Goal: Task Accomplishment & Management: Complete application form

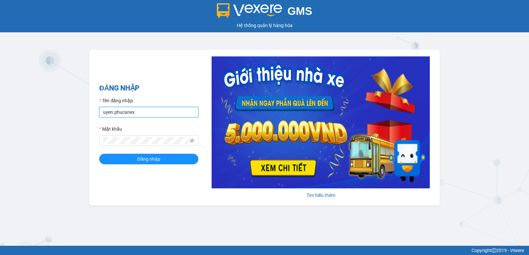
click at [90, 115] on div "ĐĂNG NHẬP Tên đăng nhập uyen.phucanex Mật khẩu Đăng nhập Tìm hiểu thêm" at bounding box center [264, 128] width 350 height 156
type input "P"
type input "phuong.phucanex"
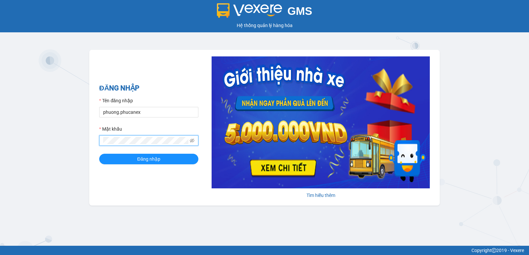
click at [84, 147] on div "GMS Hệ thống quản lý hàng hóa ĐĂNG NHẬP Tên đăng nhập phuong.phucanex Mật khẩu …" at bounding box center [264, 123] width 529 height 246
click at [99, 154] on button "Đăng nhập" at bounding box center [148, 159] width 99 height 11
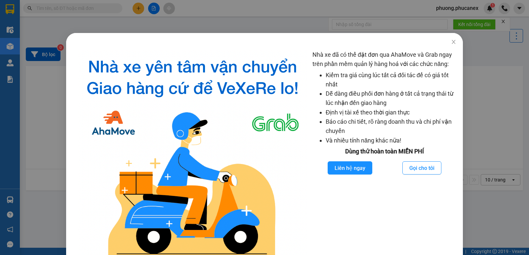
click at [137, 9] on div "Nhà xe đã có thể đặt đơn qua AhaMove và Grab ngay trên phần mềm quản lý hàng ho…" at bounding box center [264, 127] width 529 height 255
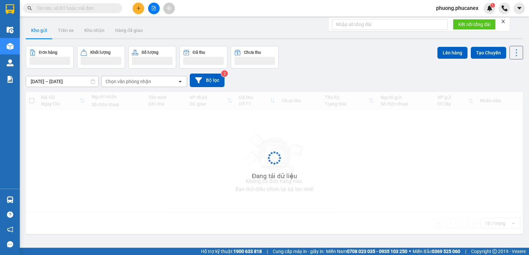
click at [137, 9] on icon "plus" at bounding box center [138, 8] width 5 height 5
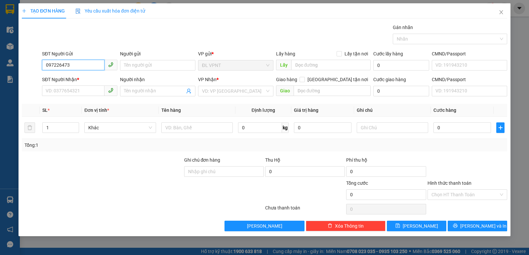
type input "0972264738"
drag, startPoint x: 83, startPoint y: 63, endPoint x: 41, endPoint y: 69, distance: 42.4
click at [41, 69] on div "SĐT Người Gửi 0972264738 0972264738" at bounding box center [80, 61] width 78 height 23
click at [54, 89] on input "SĐT Người Nhận *" at bounding box center [73, 91] width 62 height 11
paste input "0972264738"
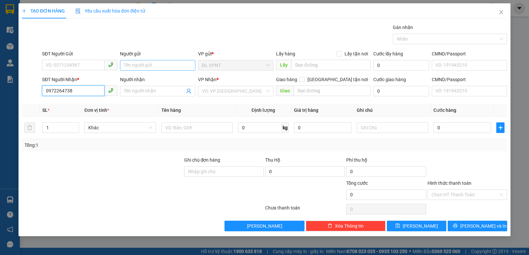
type input "0972264738"
click at [134, 65] on input "Người gửi" at bounding box center [157, 65] width 75 height 11
paste input "ình"
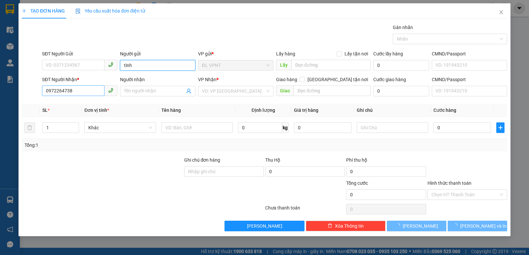
type input "tình"
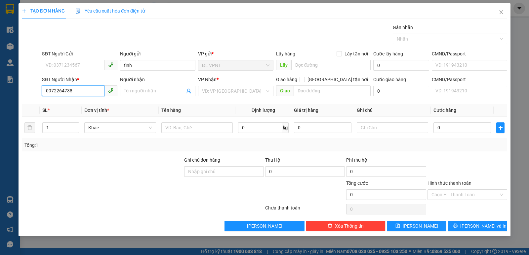
drag, startPoint x: 78, startPoint y: 91, endPoint x: 51, endPoint y: 94, distance: 27.2
click at [51, 94] on input "0972264738" at bounding box center [73, 91] width 62 height 11
type input "0962264738"
click at [74, 103] on div "0962264738 - NỘI BÀI" at bounding box center [79, 104] width 67 height 7
type input "NỘI BÀI"
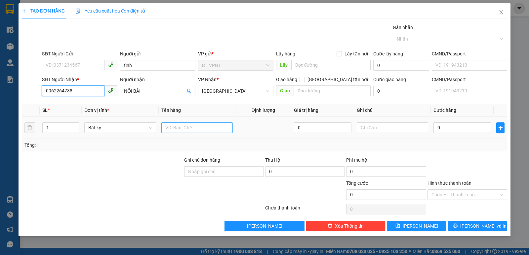
type input "0962264738"
click at [179, 129] on input "text" at bounding box center [196, 128] width 71 height 11
paste input "ình"
paste input "ư"
paste input "ứu"
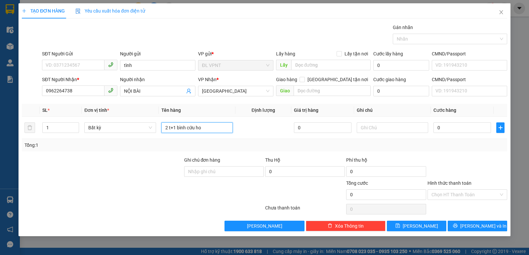
paste input "ả"
type input "2 t+1 bình cứu hoả"
click at [61, 128] on input "1" at bounding box center [61, 128] width 36 height 10
type input "3"
click at [447, 127] on input "0" at bounding box center [461, 128] width 57 height 11
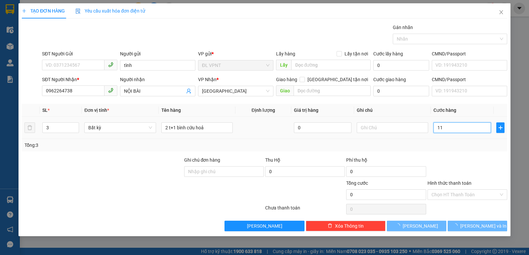
type input "110"
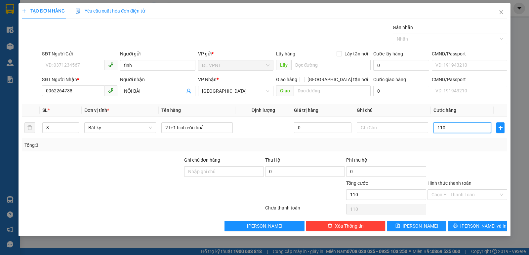
type input "110"
click at [457, 227] on icon "printer" at bounding box center [455, 226] width 4 height 4
type input "110.000"
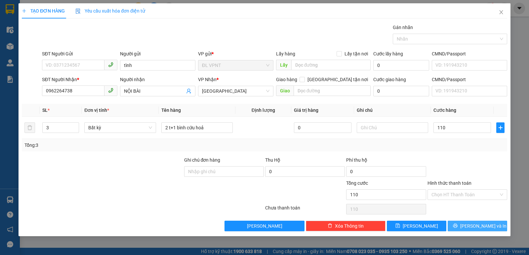
type input "110.000"
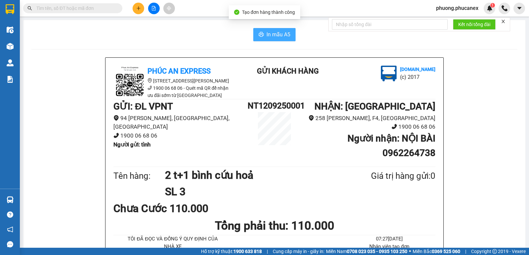
click at [266, 34] on span "In mẫu A5" at bounding box center [278, 34] width 24 height 8
